Goal: Task Accomplishment & Management: Use online tool/utility

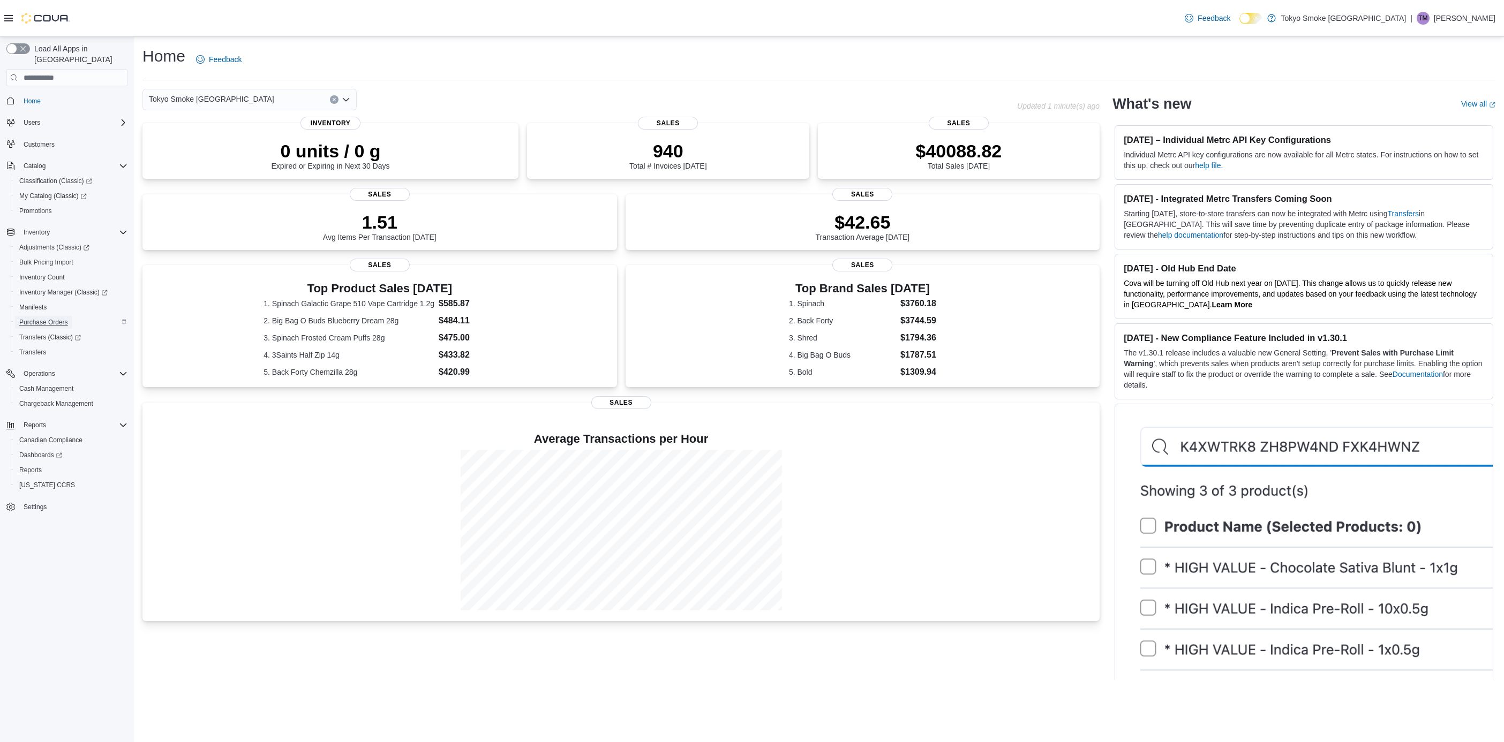
click at [44, 318] on span "Purchase Orders" at bounding box center [43, 322] width 49 height 9
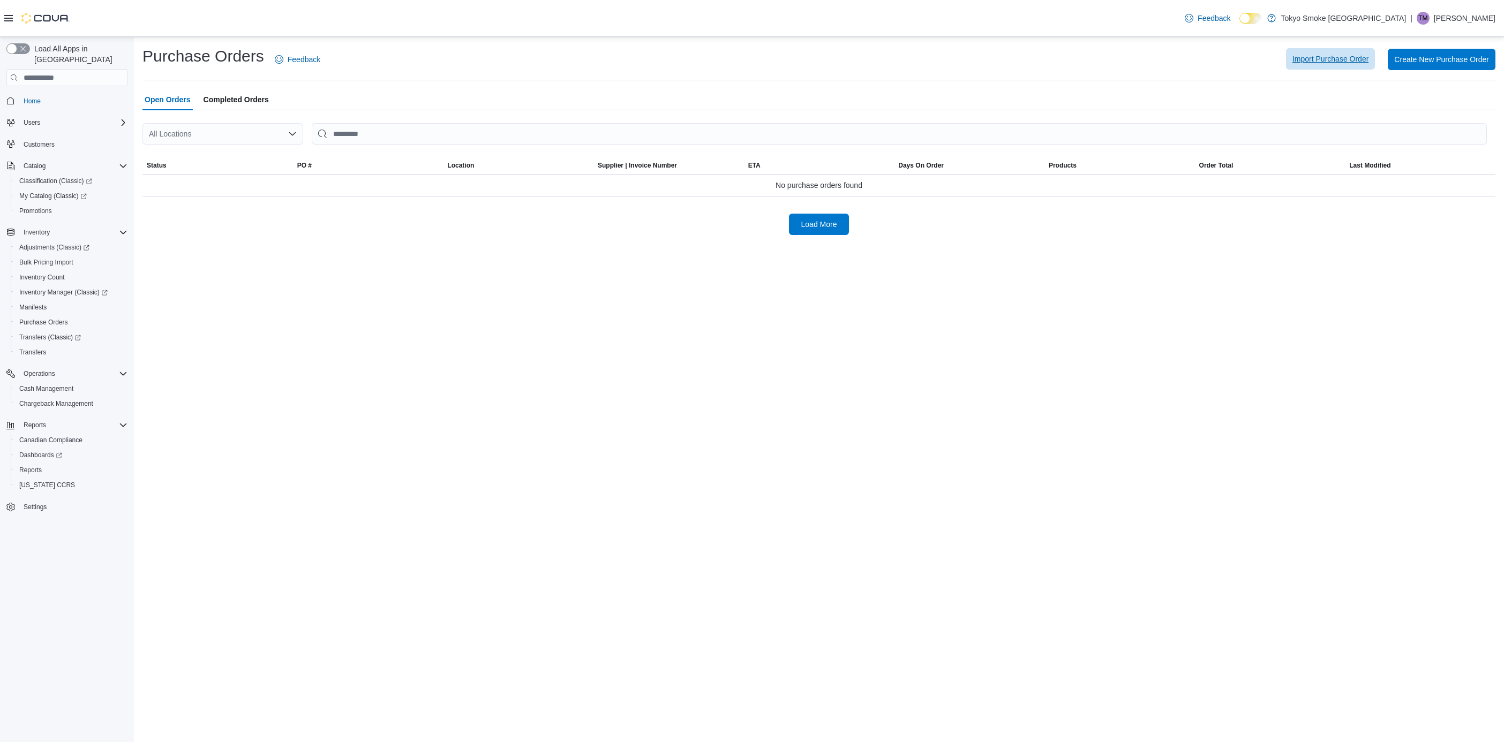
click at [1342, 59] on span "Import Purchase Order" at bounding box center [1330, 59] width 76 height 11
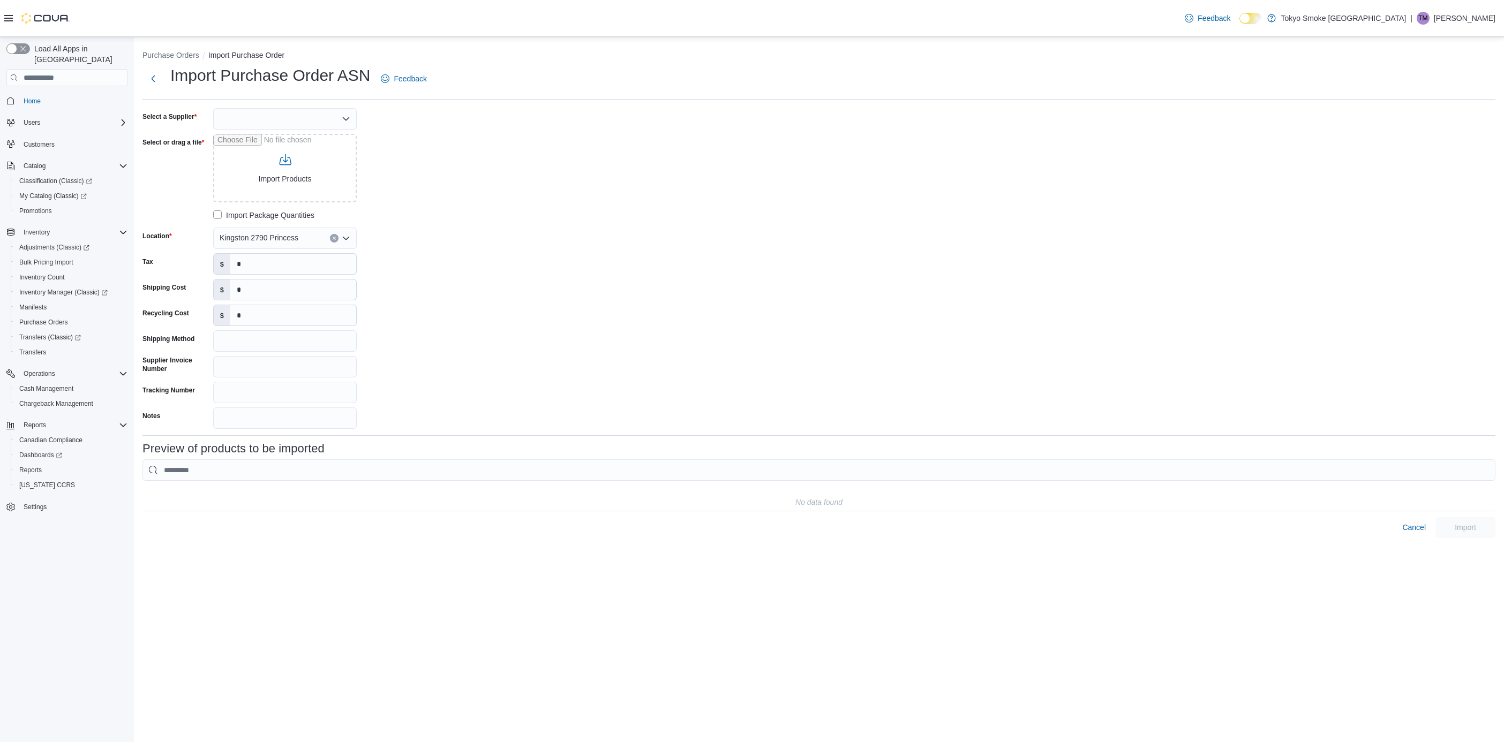
click at [293, 122] on div at bounding box center [285, 118] width 144 height 21
type input "*"
click at [1451, 18] on p "Taylor Murphy" at bounding box center [1465, 18] width 62 height 13
click at [1431, 103] on ul "Change Password Help Cova Learning Sign Out" at bounding box center [1441, 76] width 107 height 95
click at [1431, 103] on button "Sign Out" at bounding box center [1442, 110] width 99 height 17
